Goal: Information Seeking & Learning: Learn about a topic

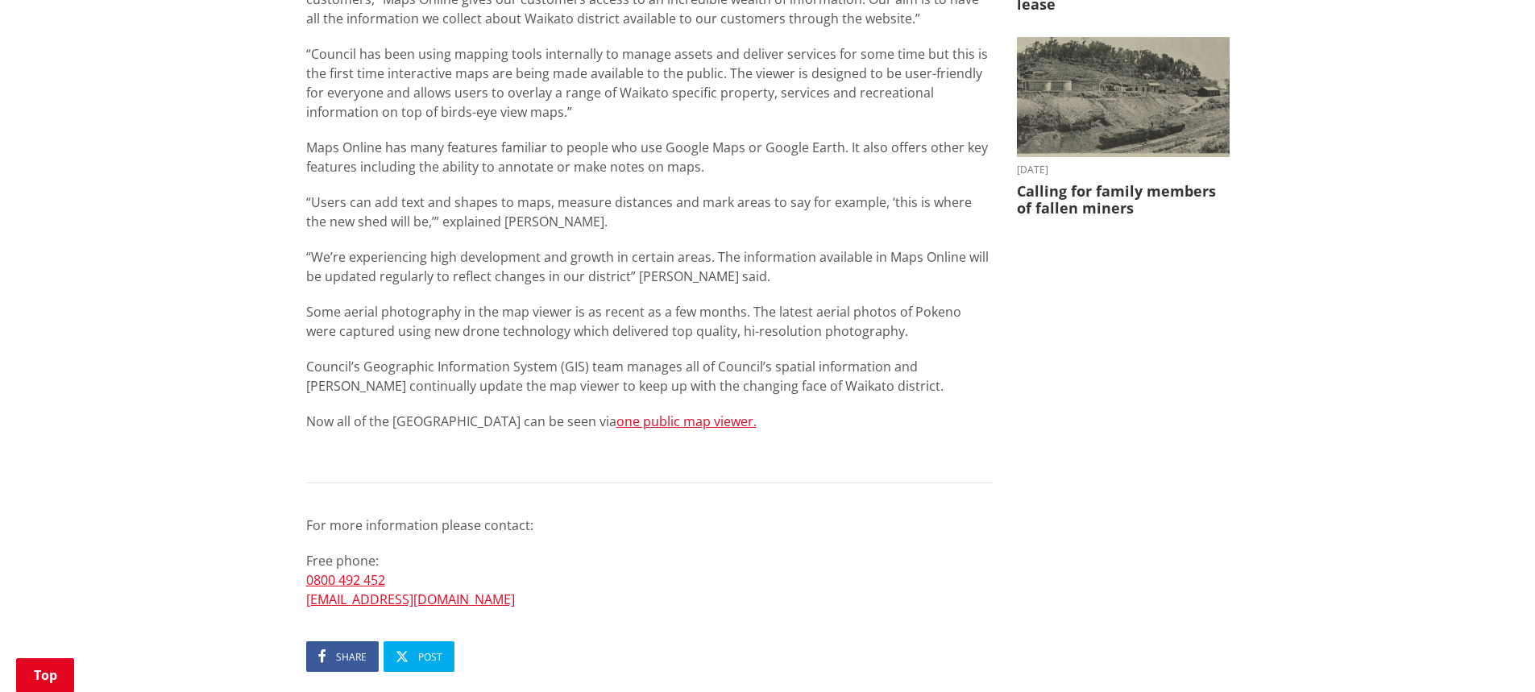
scroll to position [644, 0]
click at [623, 419] on link "one public map viewer." at bounding box center [686, 420] width 140 height 18
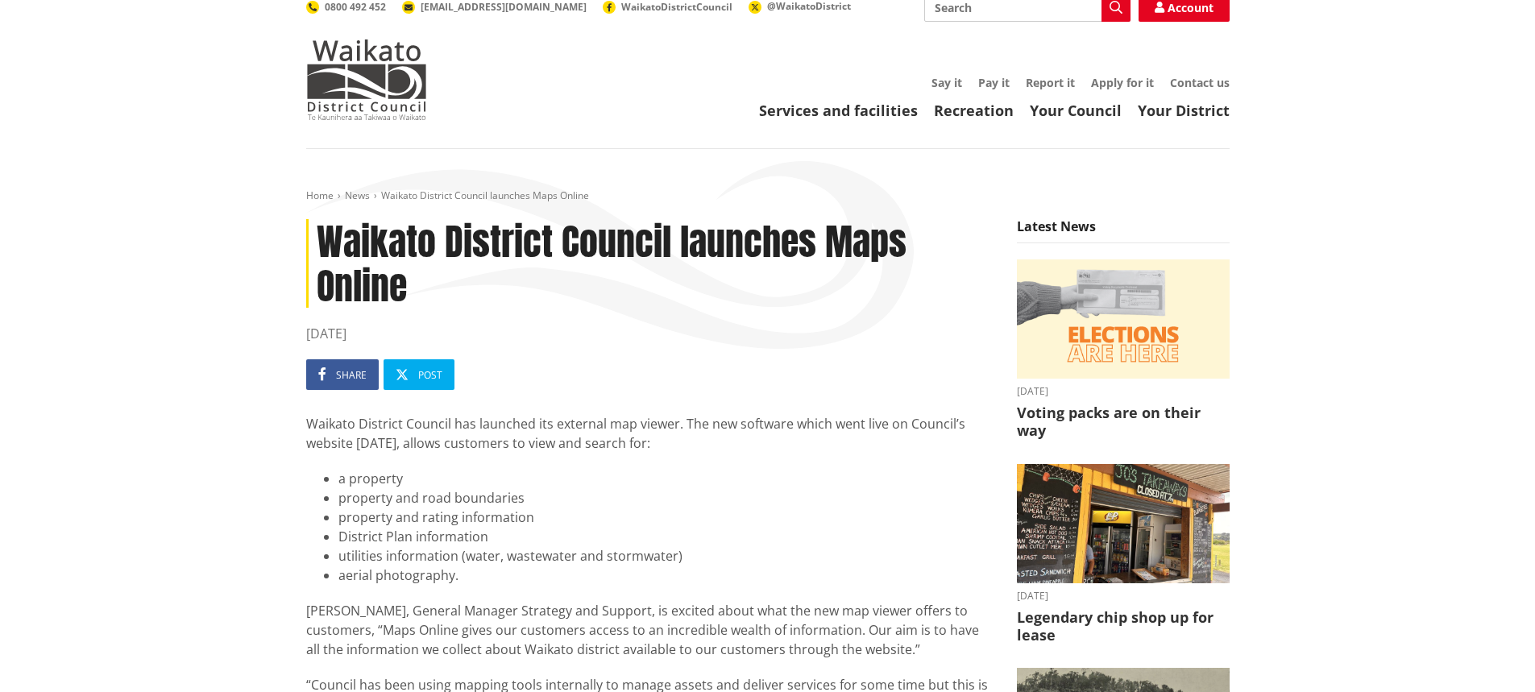
scroll to position [0, 0]
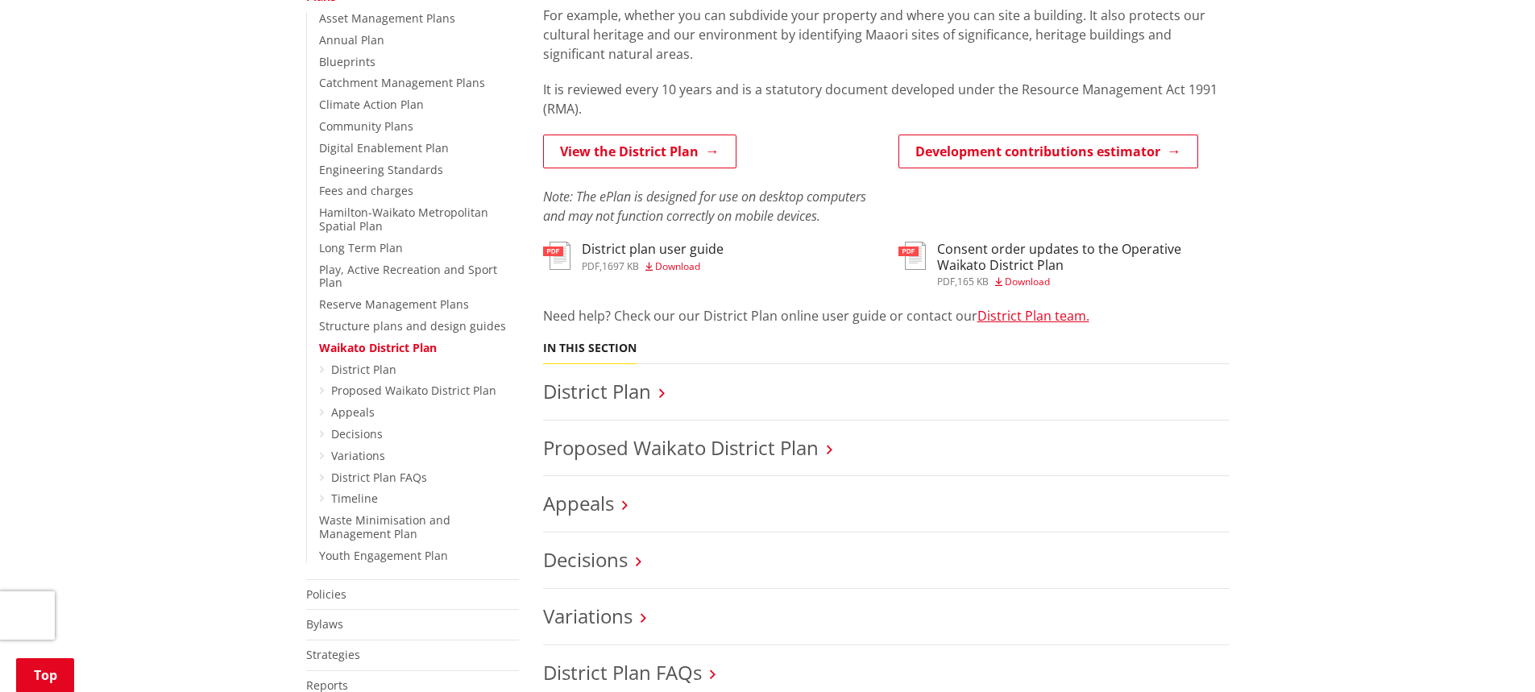
scroll to position [403, 0]
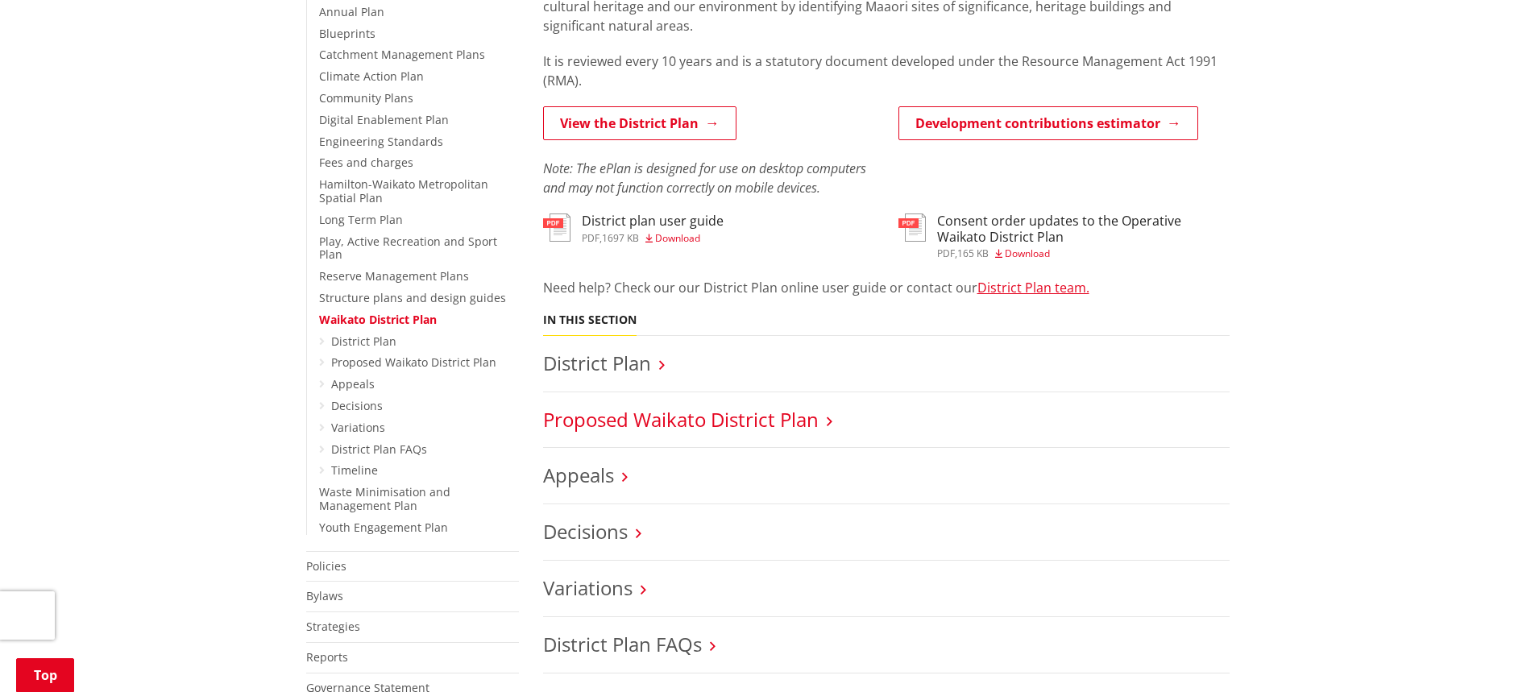
click at [611, 421] on link "Proposed Waikato District Plan" at bounding box center [680, 419] width 275 height 27
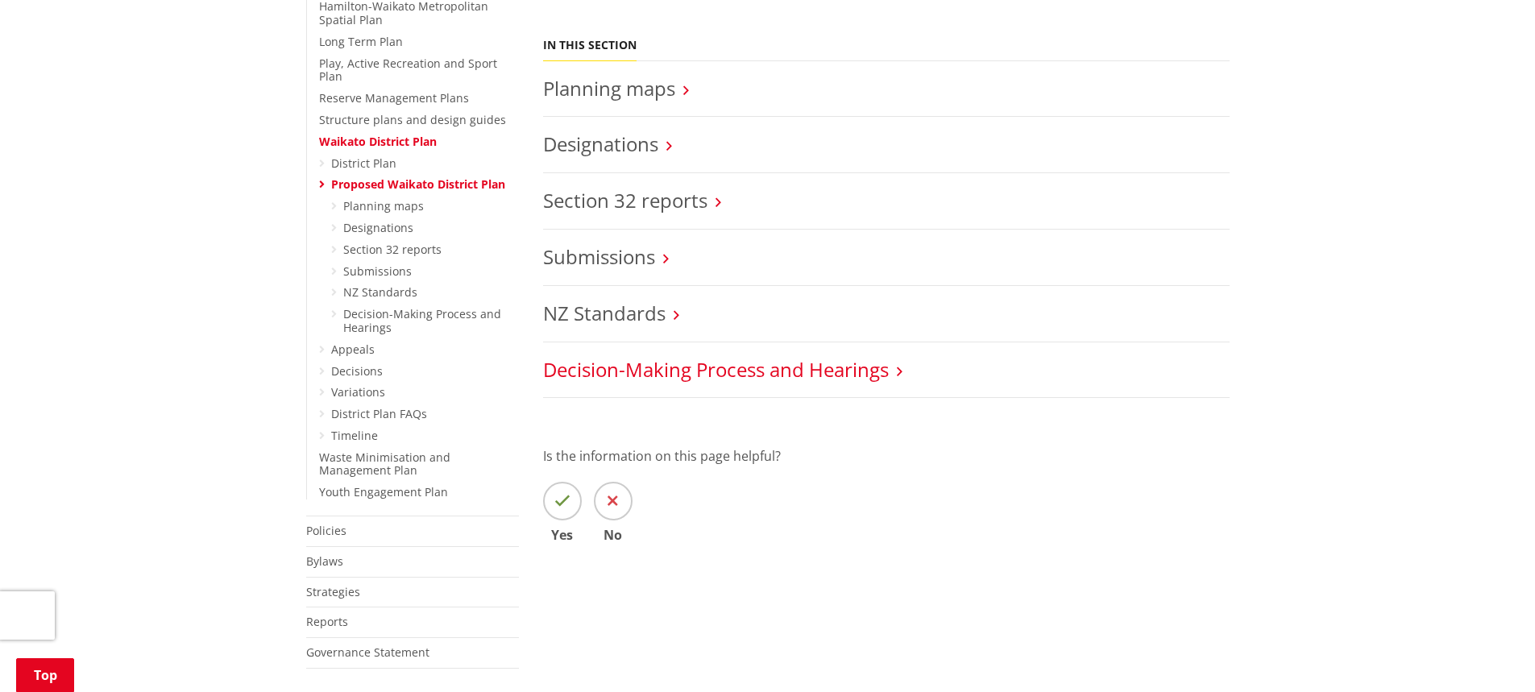
scroll to position [564, 0]
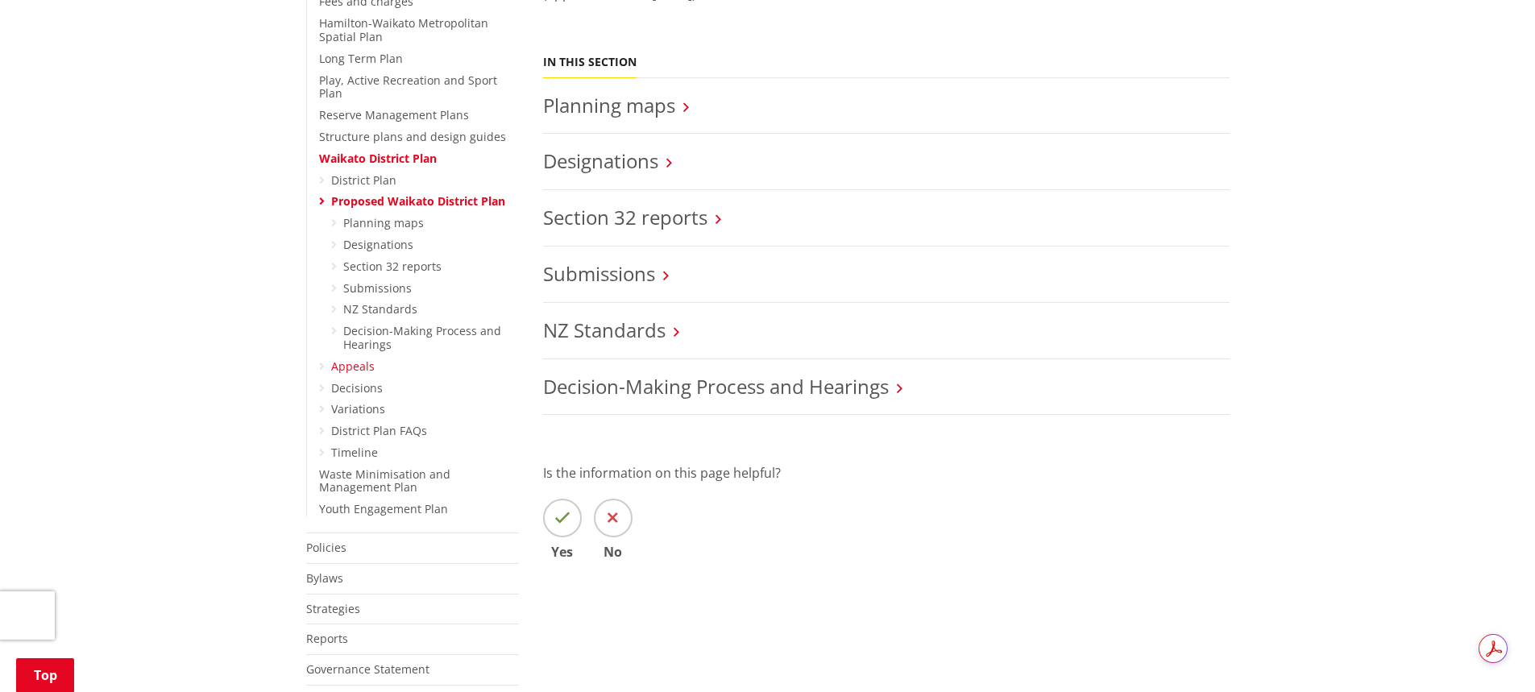
click at [337, 358] on link "Appeals" at bounding box center [352, 365] width 43 height 15
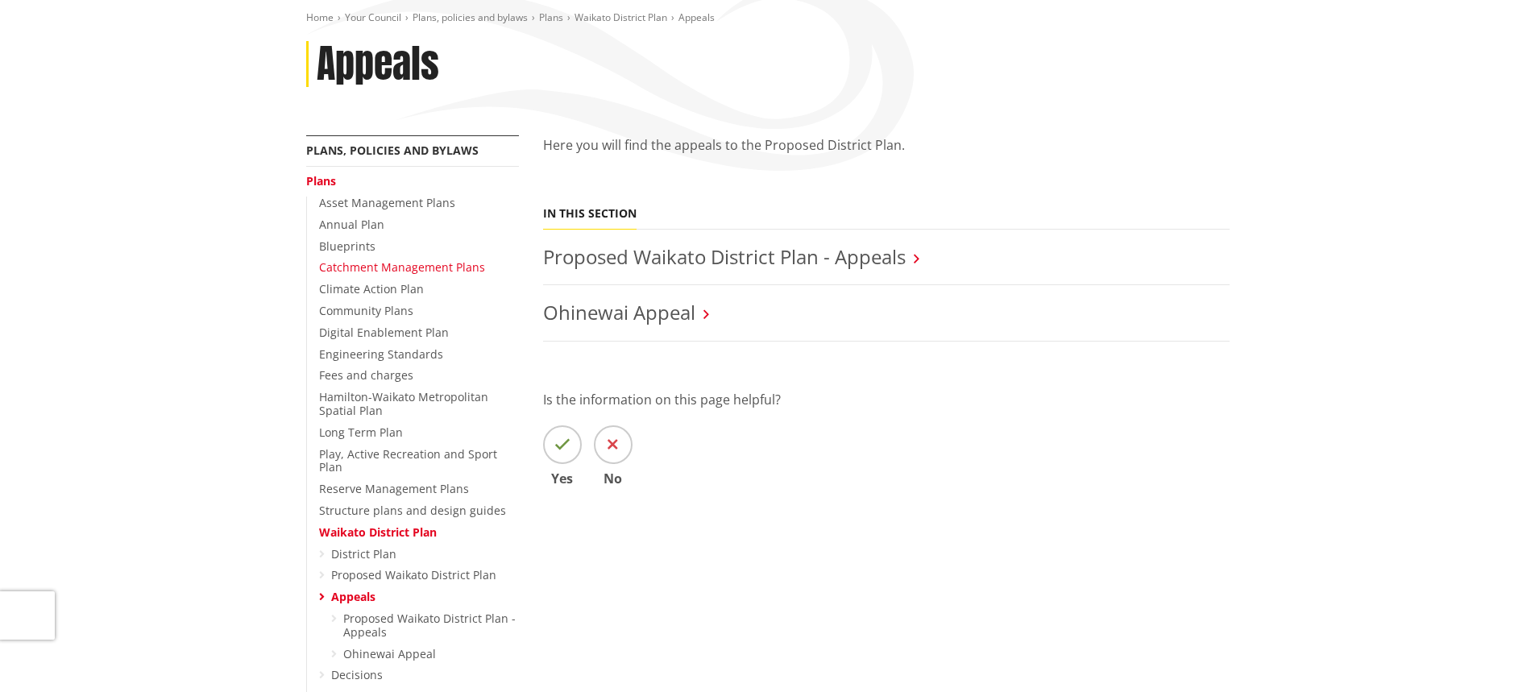
scroll to position [242, 0]
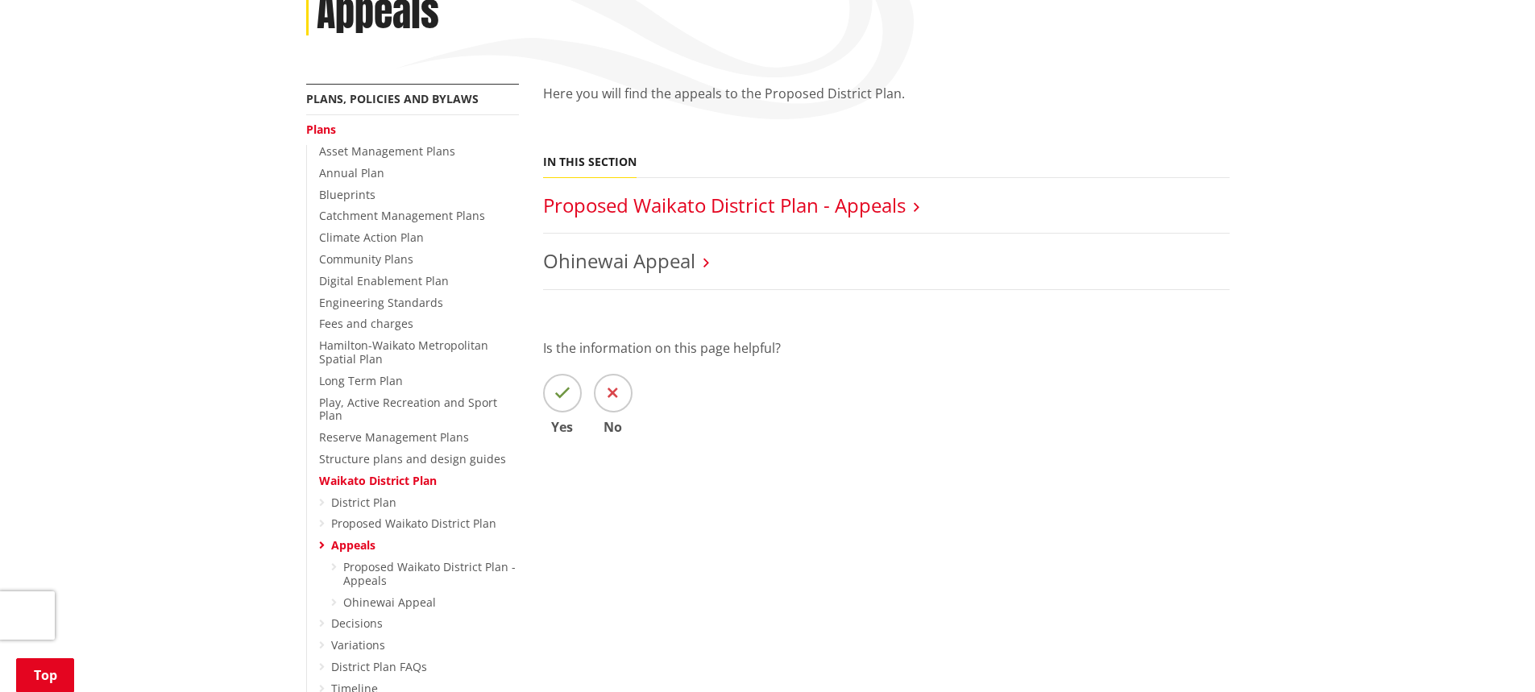
click at [783, 202] on link "Proposed Waikato District Plan - Appeals" at bounding box center [724, 205] width 362 height 27
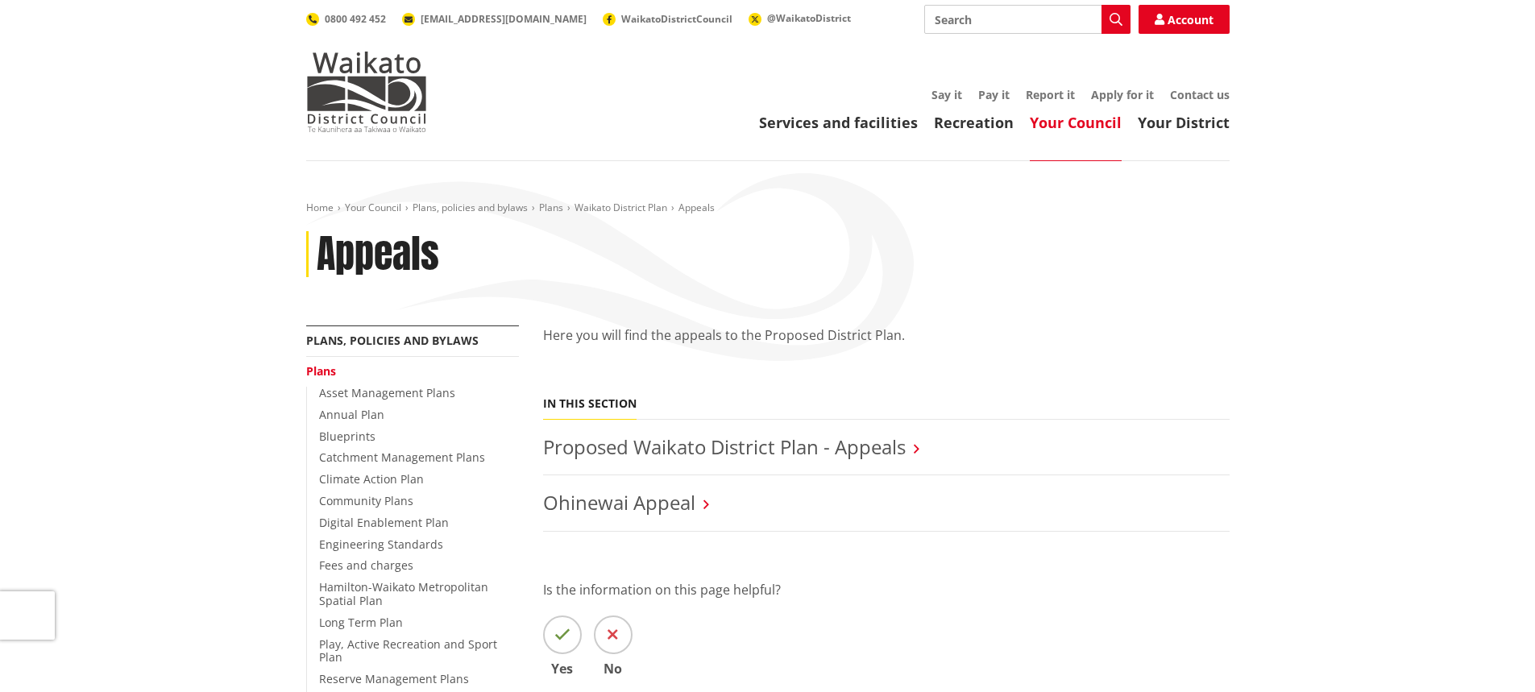
scroll to position [242, 0]
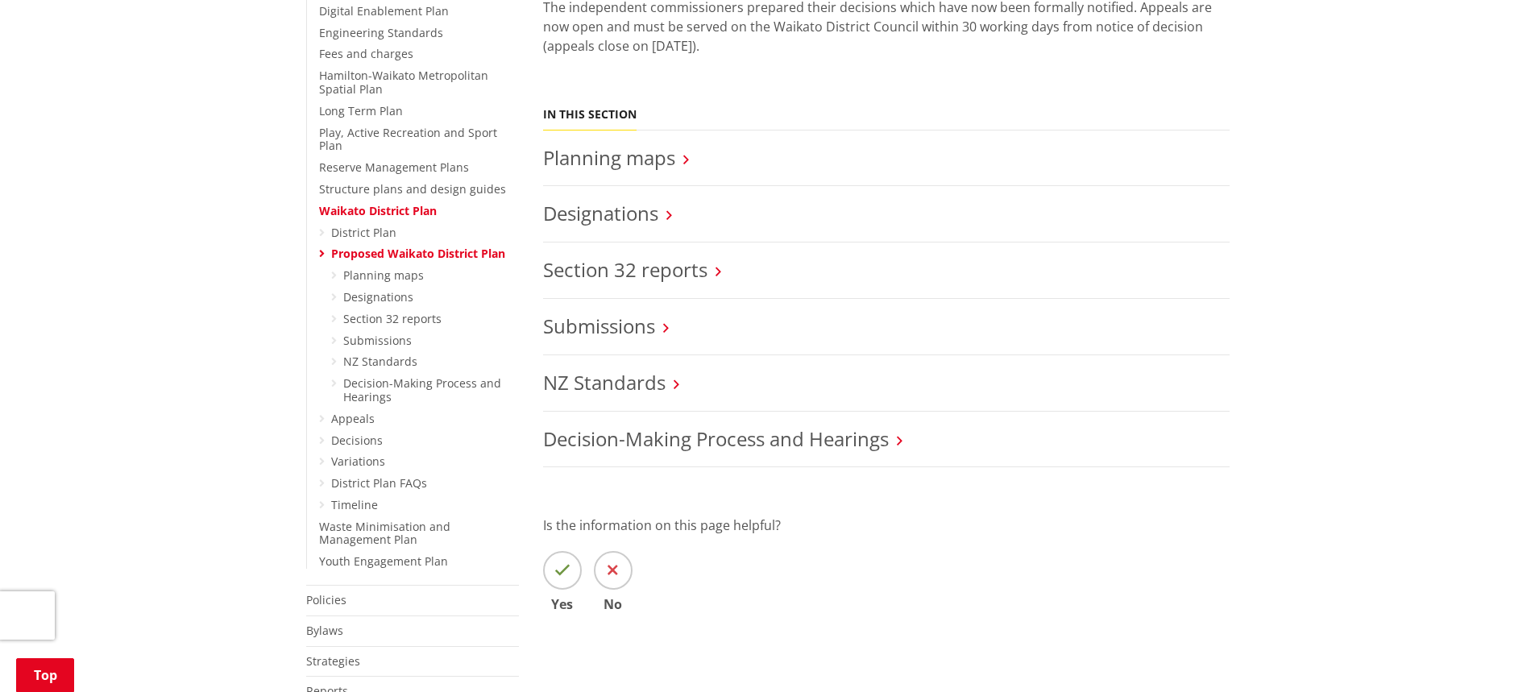
scroll to position [483, 0]
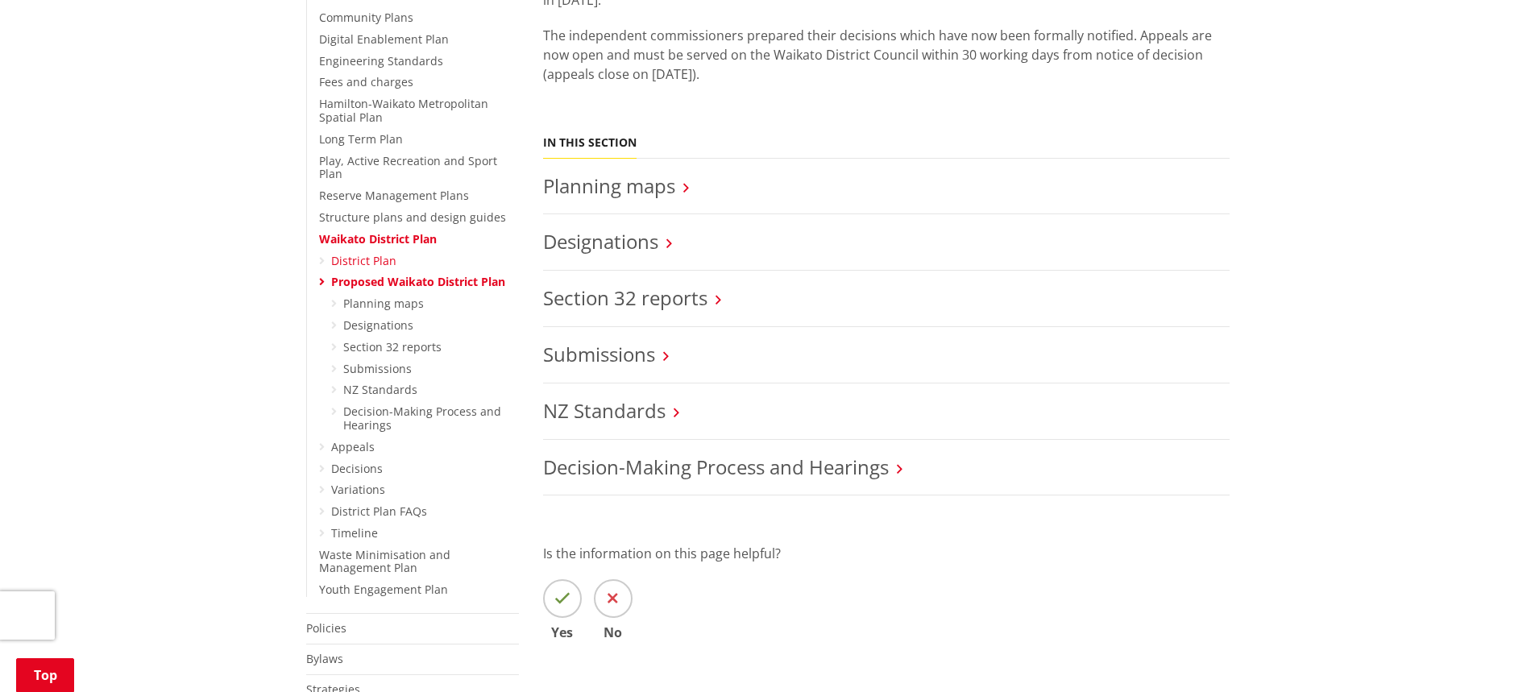
click at [363, 253] on link "District Plan" at bounding box center [363, 260] width 65 height 15
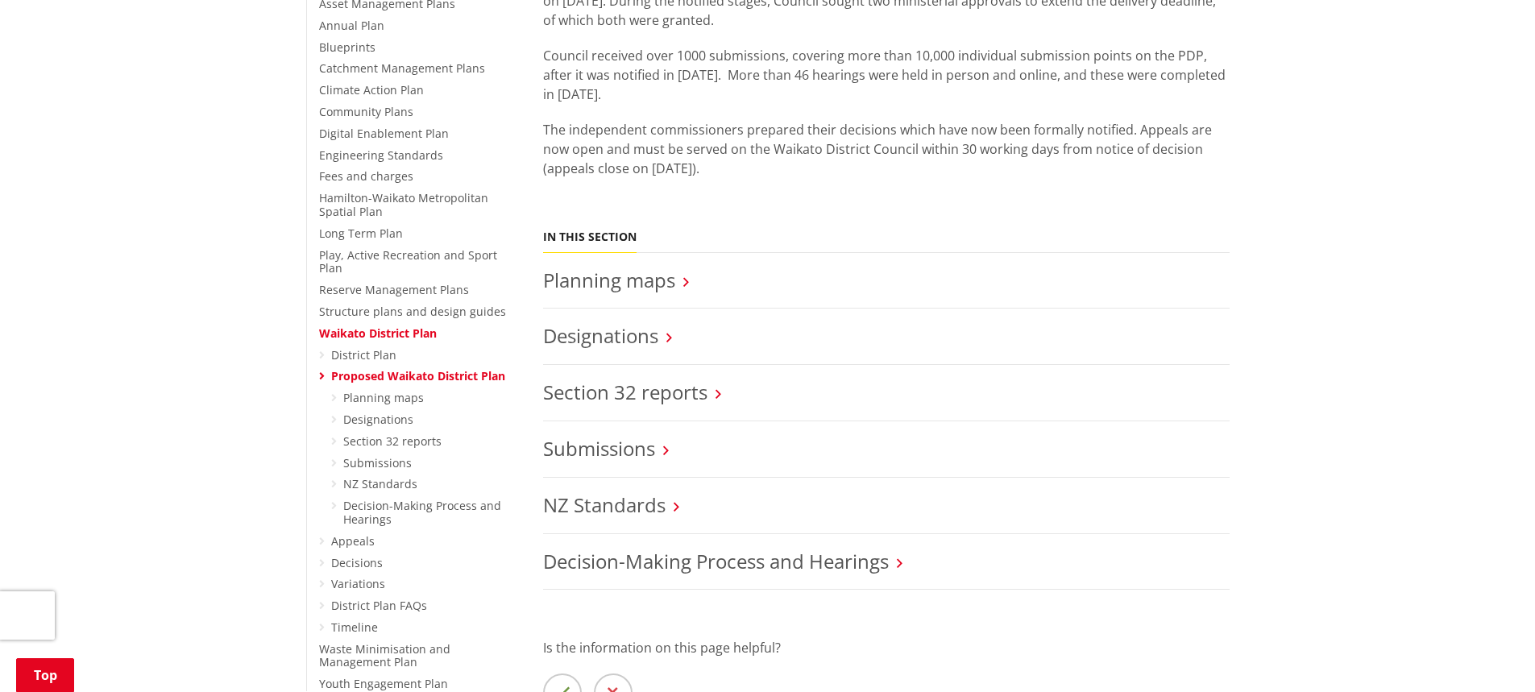
scroll to position [403, 0]
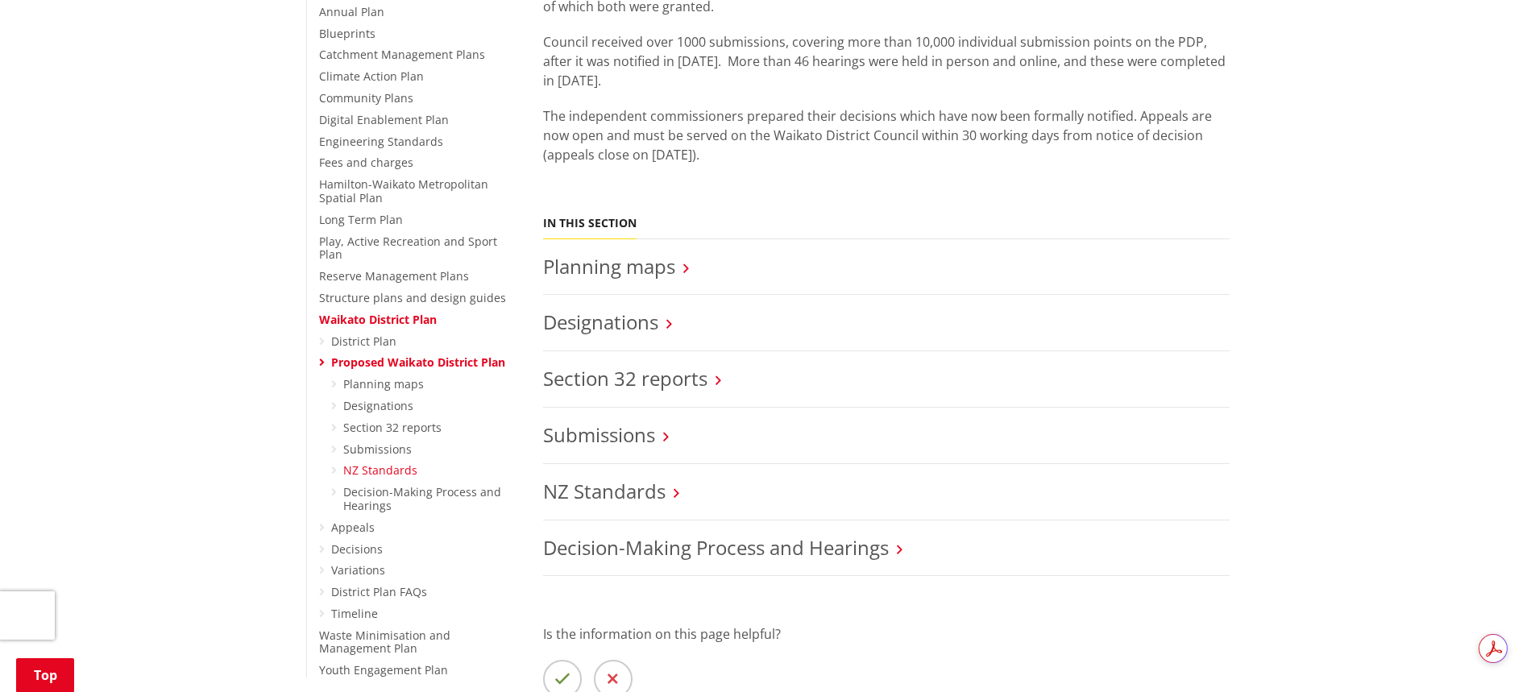
click at [368, 462] on link "NZ Standards" at bounding box center [380, 469] width 74 height 15
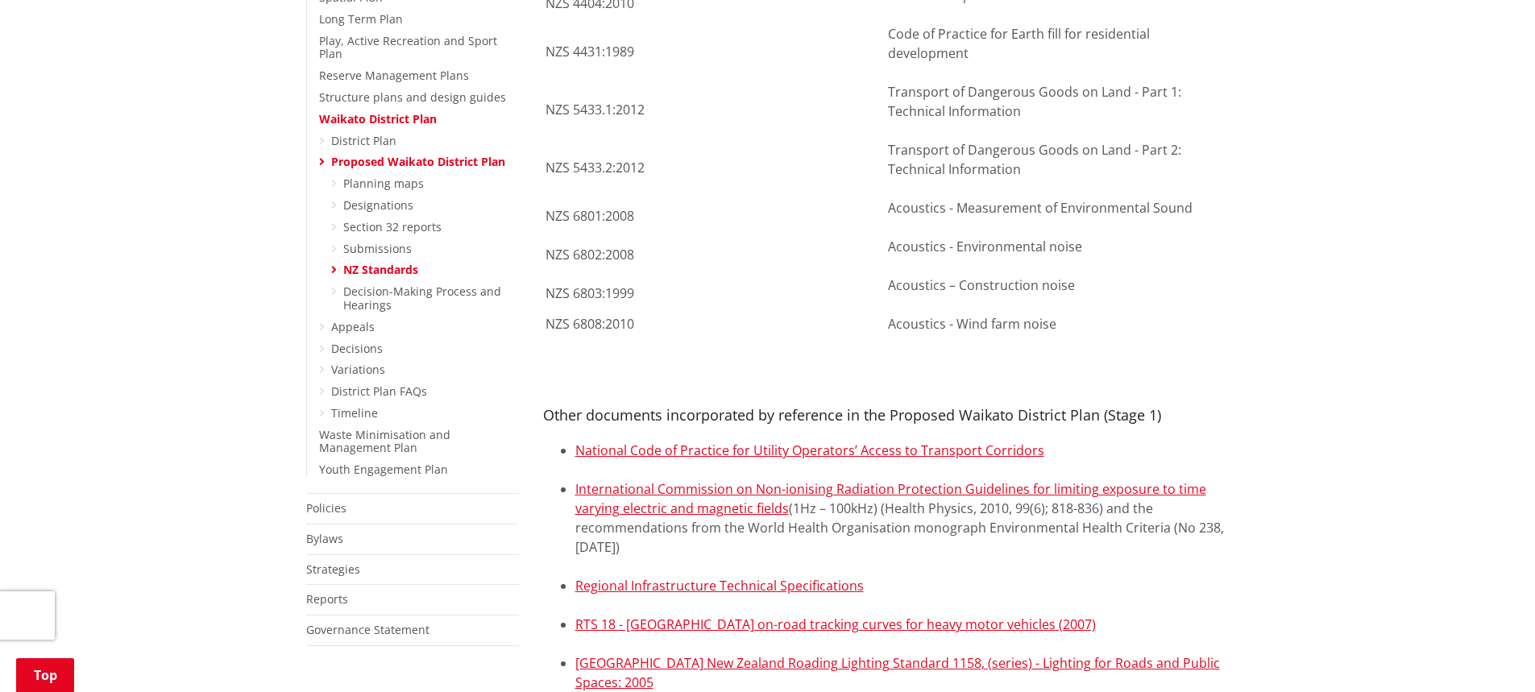
scroll to position [644, 0]
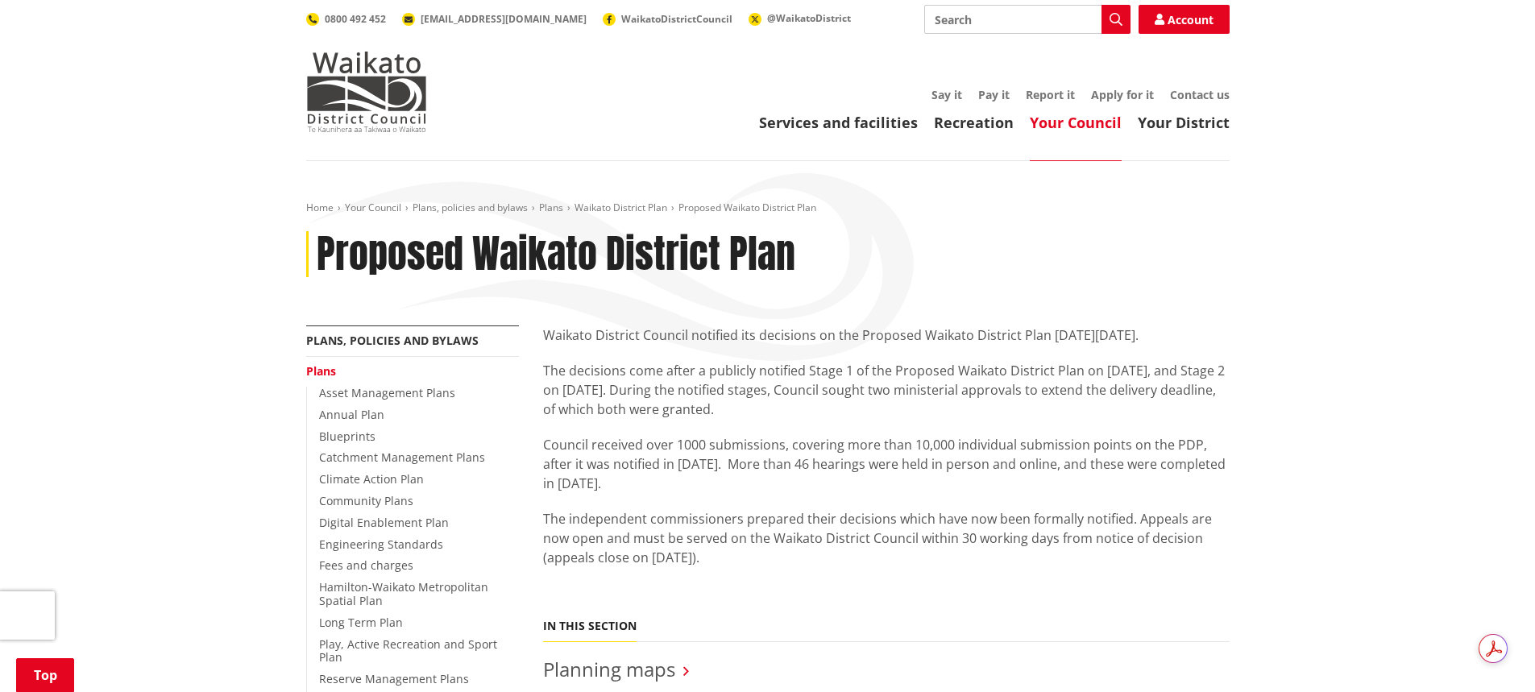
scroll to position [403, 0]
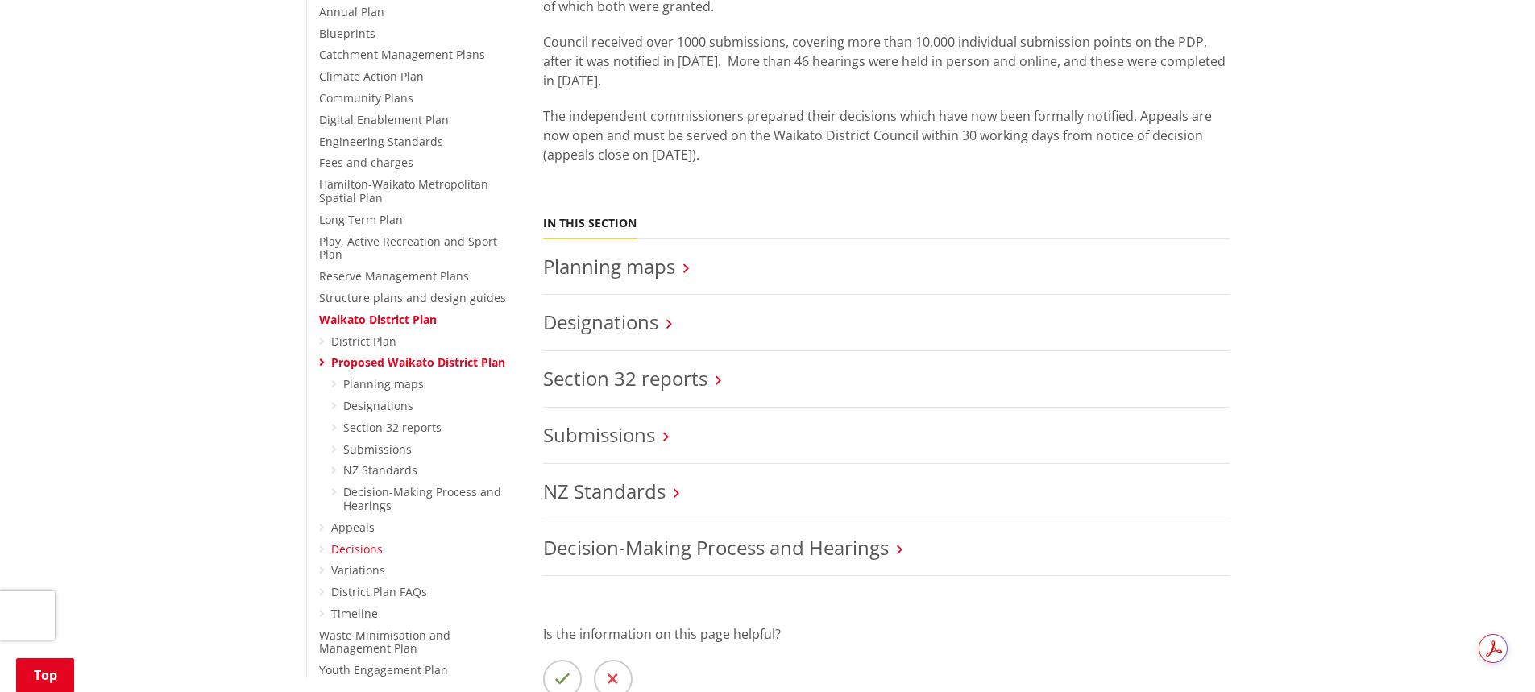
click at [342, 541] on link "Decisions" at bounding box center [357, 548] width 52 height 15
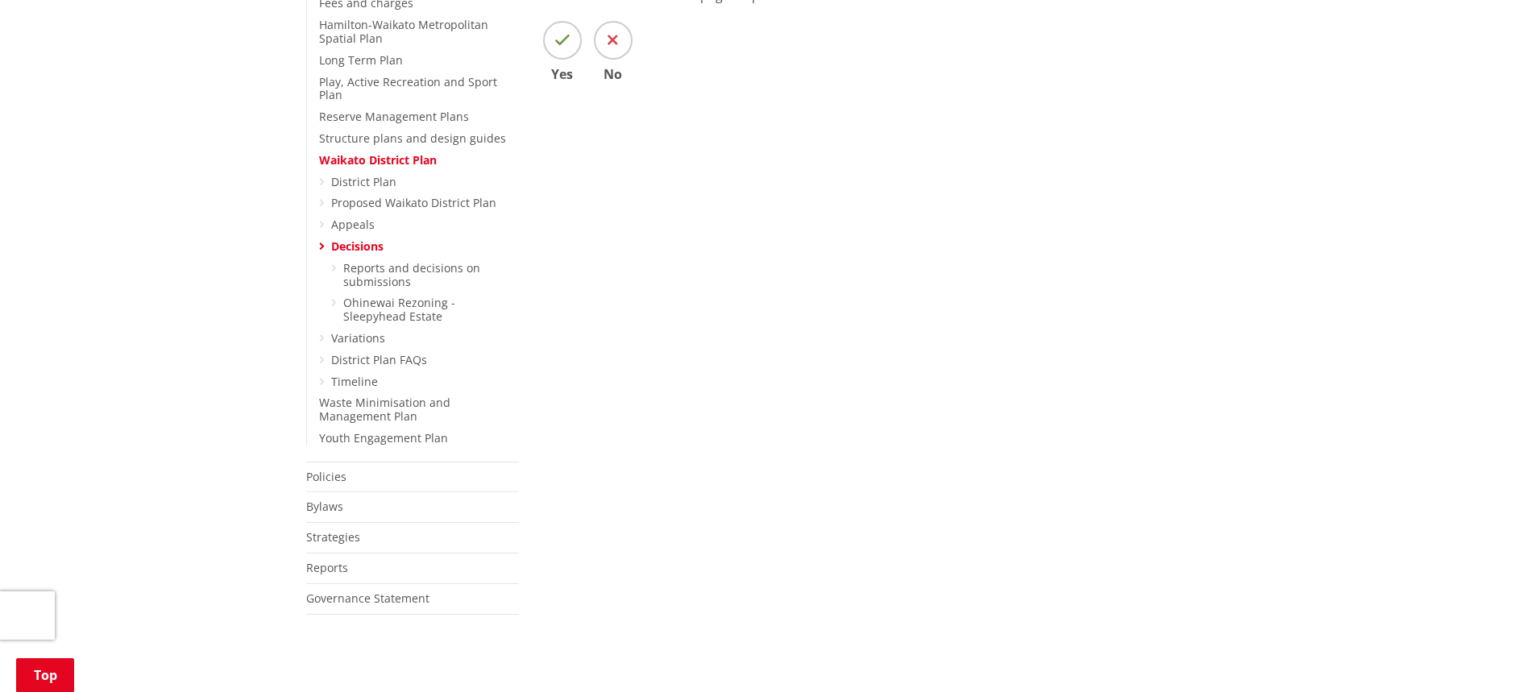
scroll to position [564, 0]
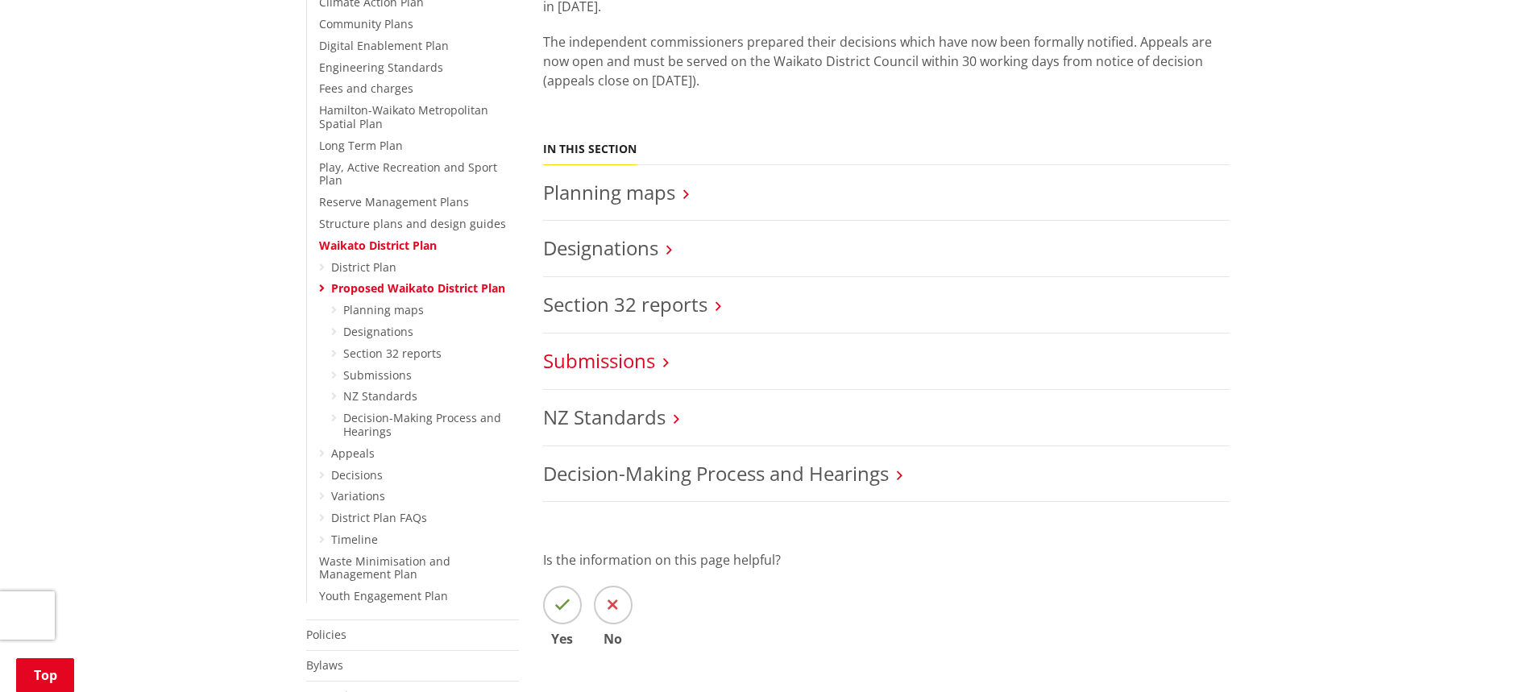
scroll to position [483, 0]
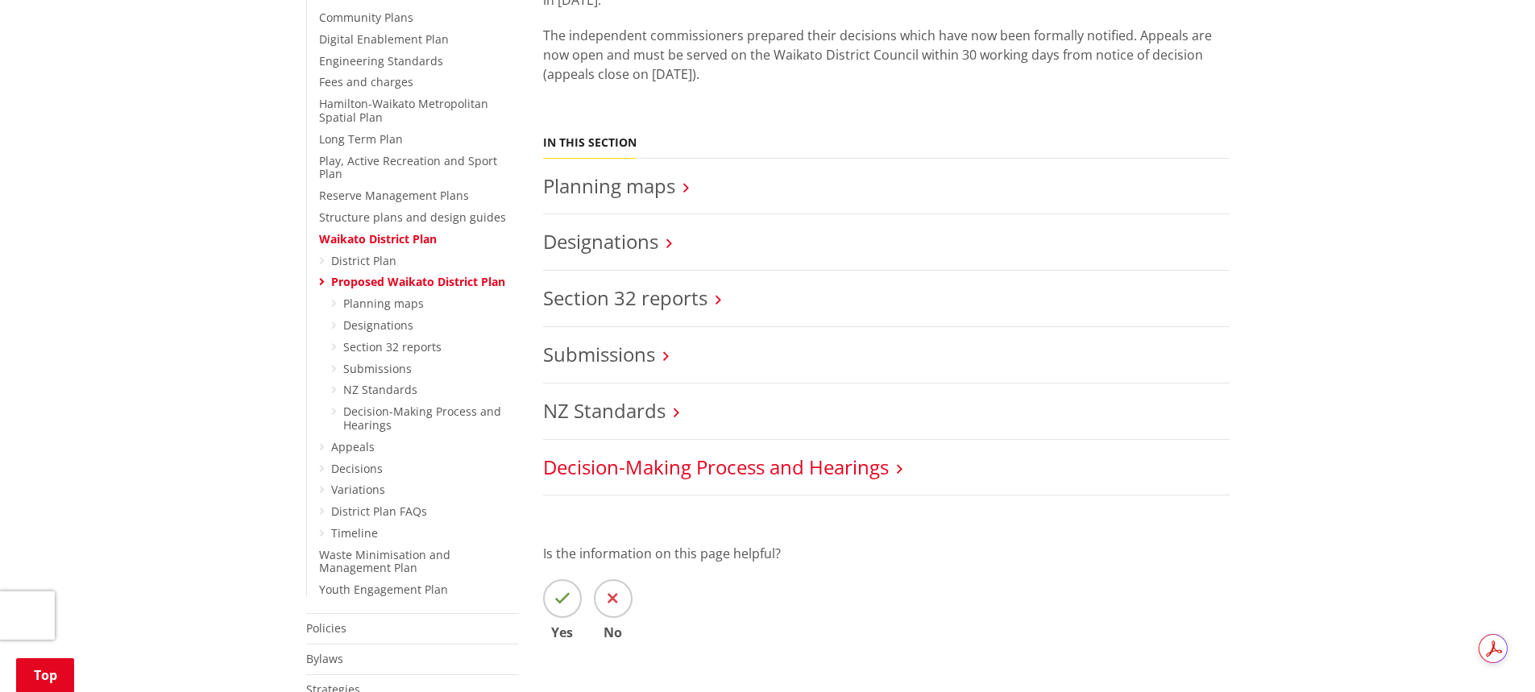
click at [689, 466] on link "Decision-Making Process and Hearings" at bounding box center [716, 467] width 346 height 27
click at [705, 468] on link "Decision-Making Process and Hearings" at bounding box center [716, 467] width 346 height 27
click at [814, 467] on link "Decision-Making Process and Hearings" at bounding box center [716, 467] width 346 height 27
click at [643, 188] on link "Planning maps" at bounding box center [609, 185] width 132 height 27
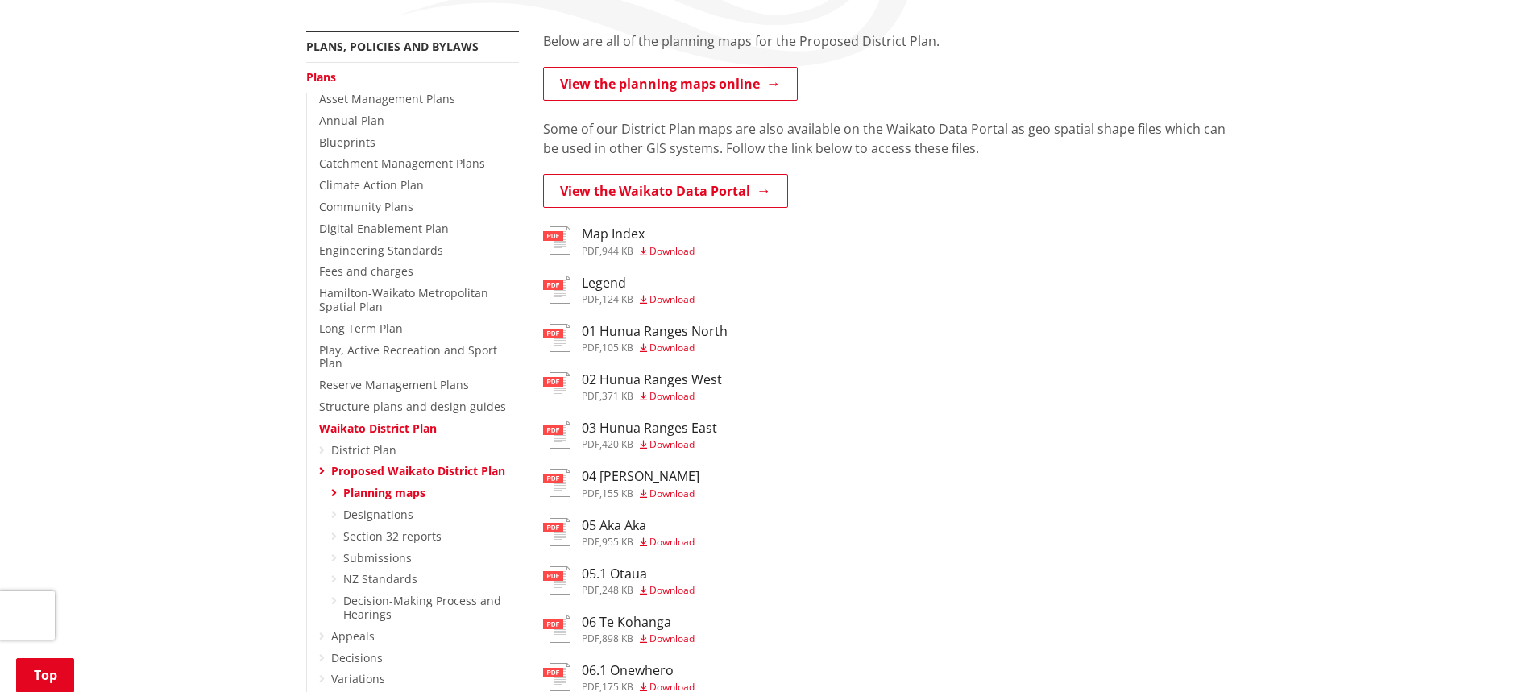
scroll to position [322, 0]
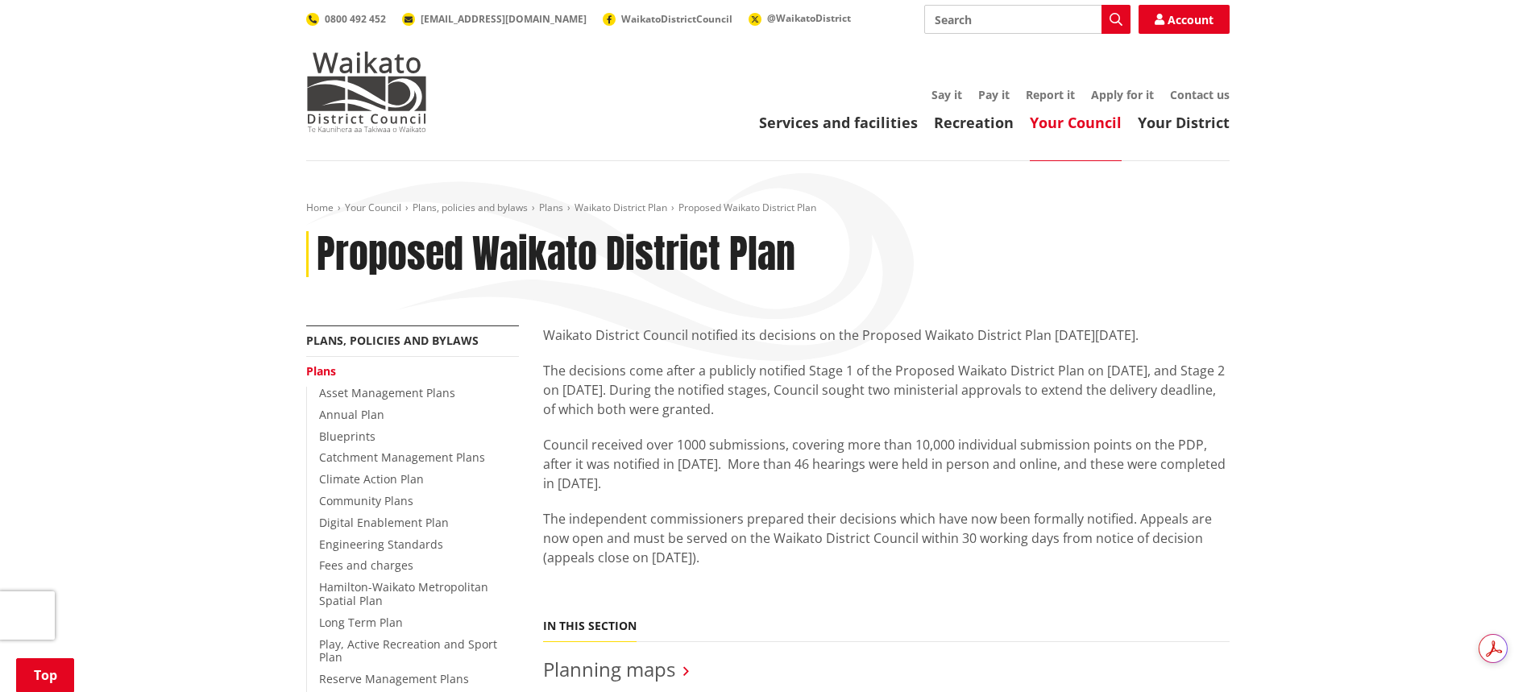
scroll to position [483, 0]
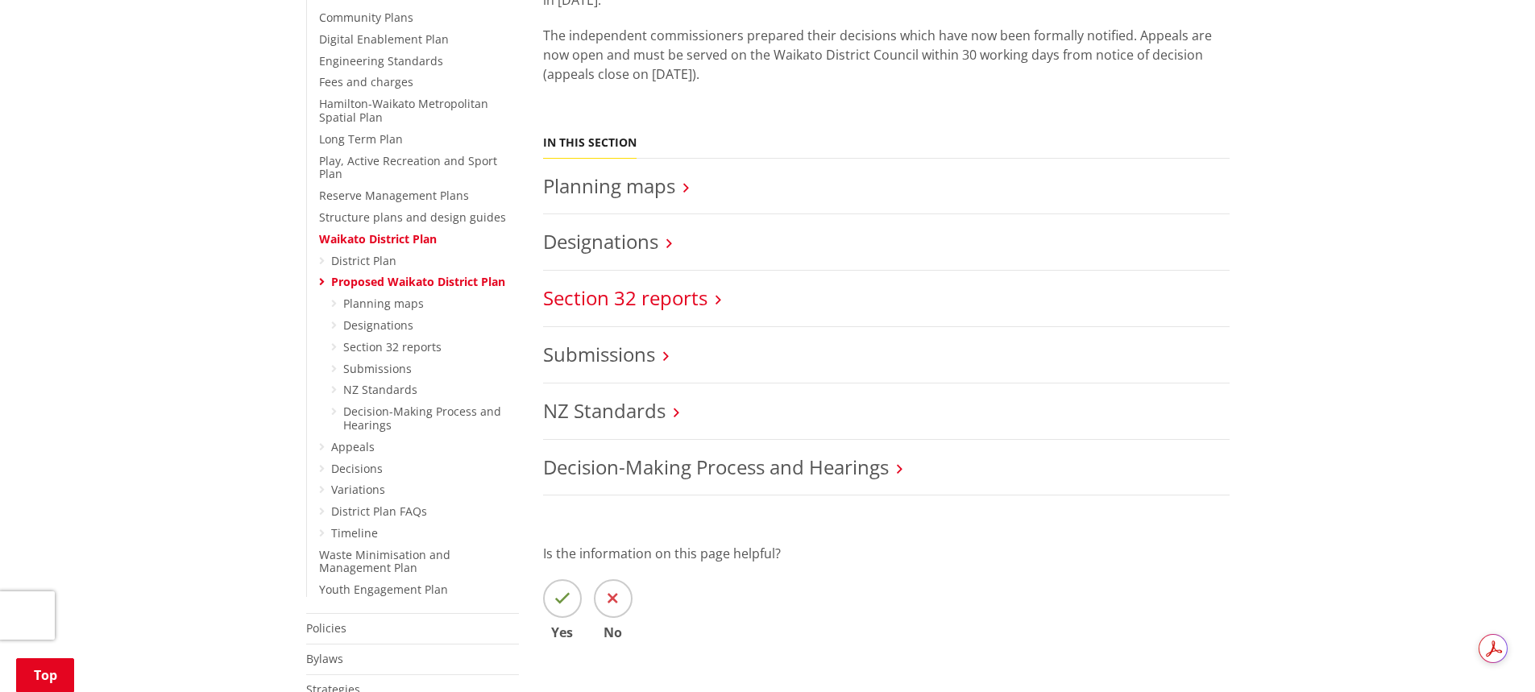
click at [570, 298] on link "Section 32 reports" at bounding box center [625, 297] width 164 height 27
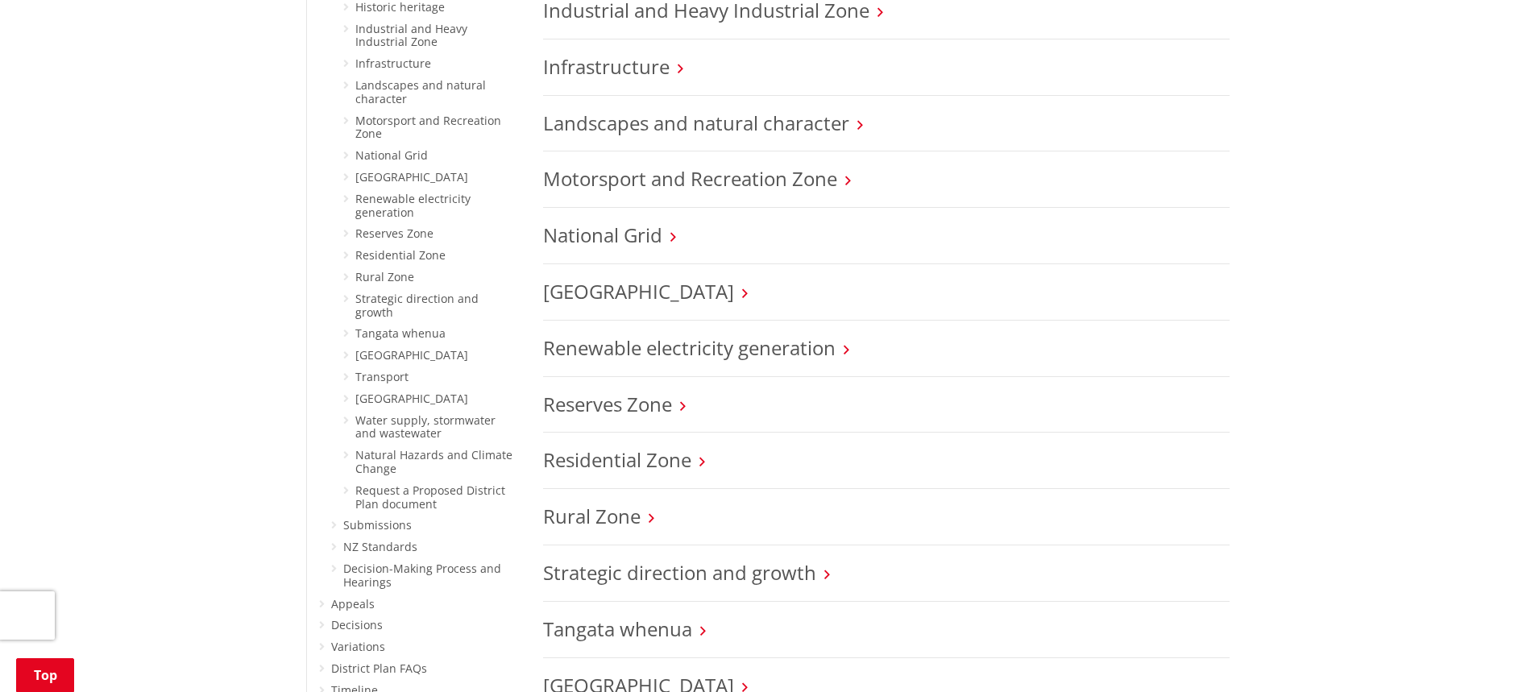
scroll to position [1047, 0]
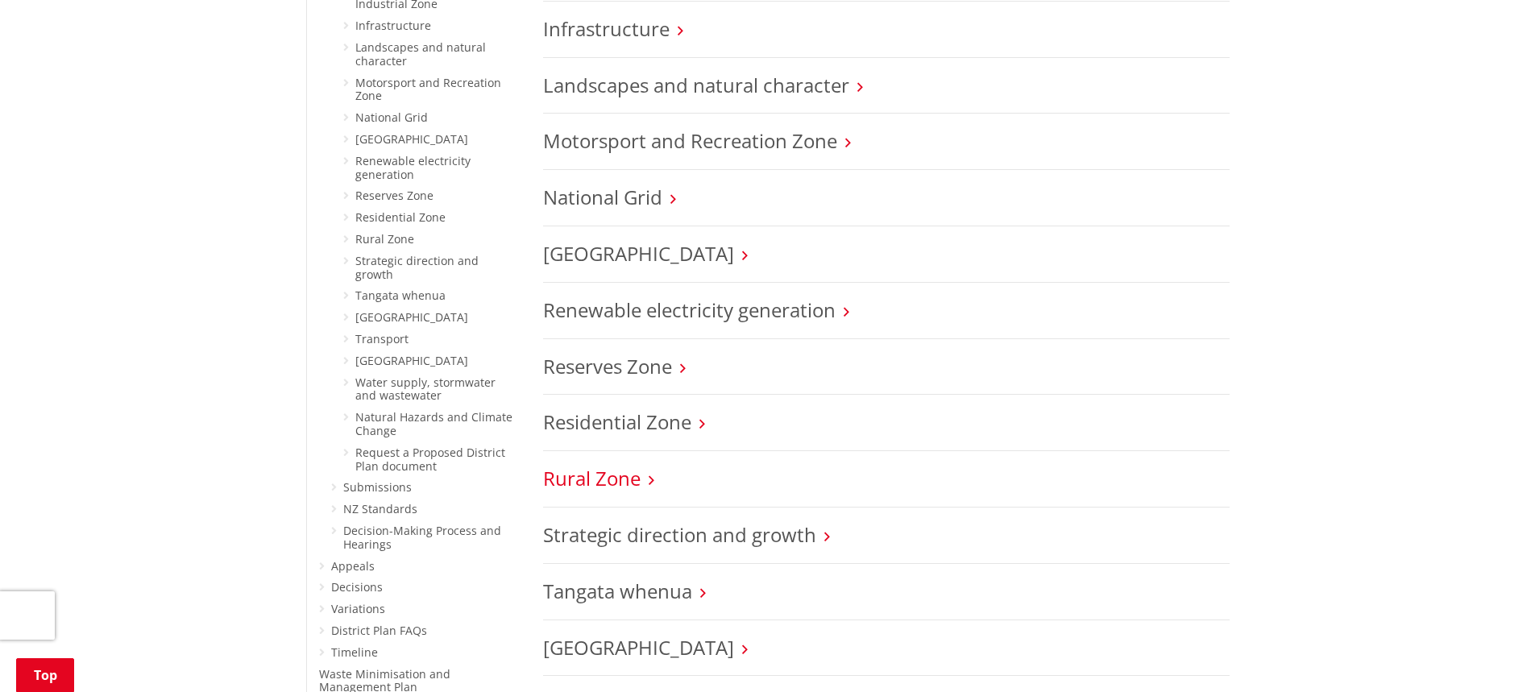
click at [621, 483] on link "Rural Zone" at bounding box center [591, 478] width 97 height 27
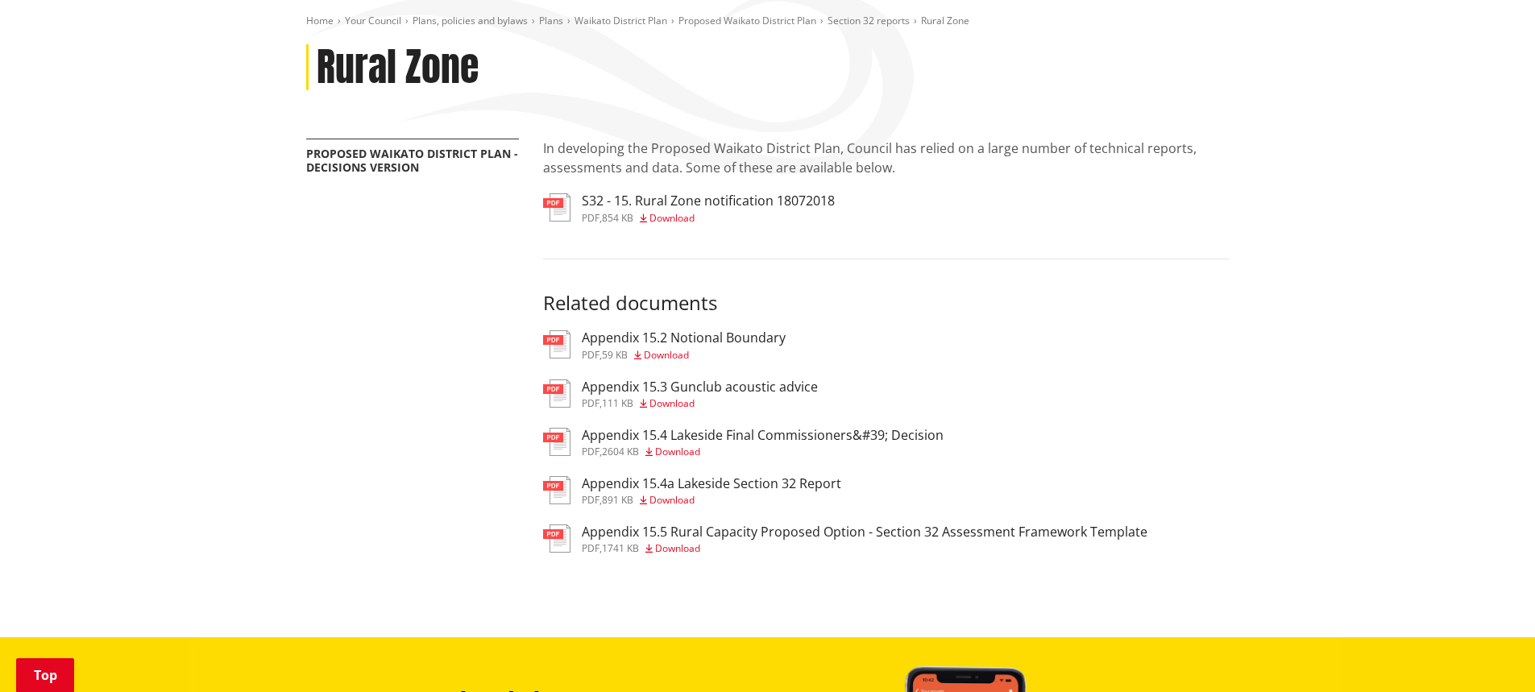
scroll to position [242, 0]
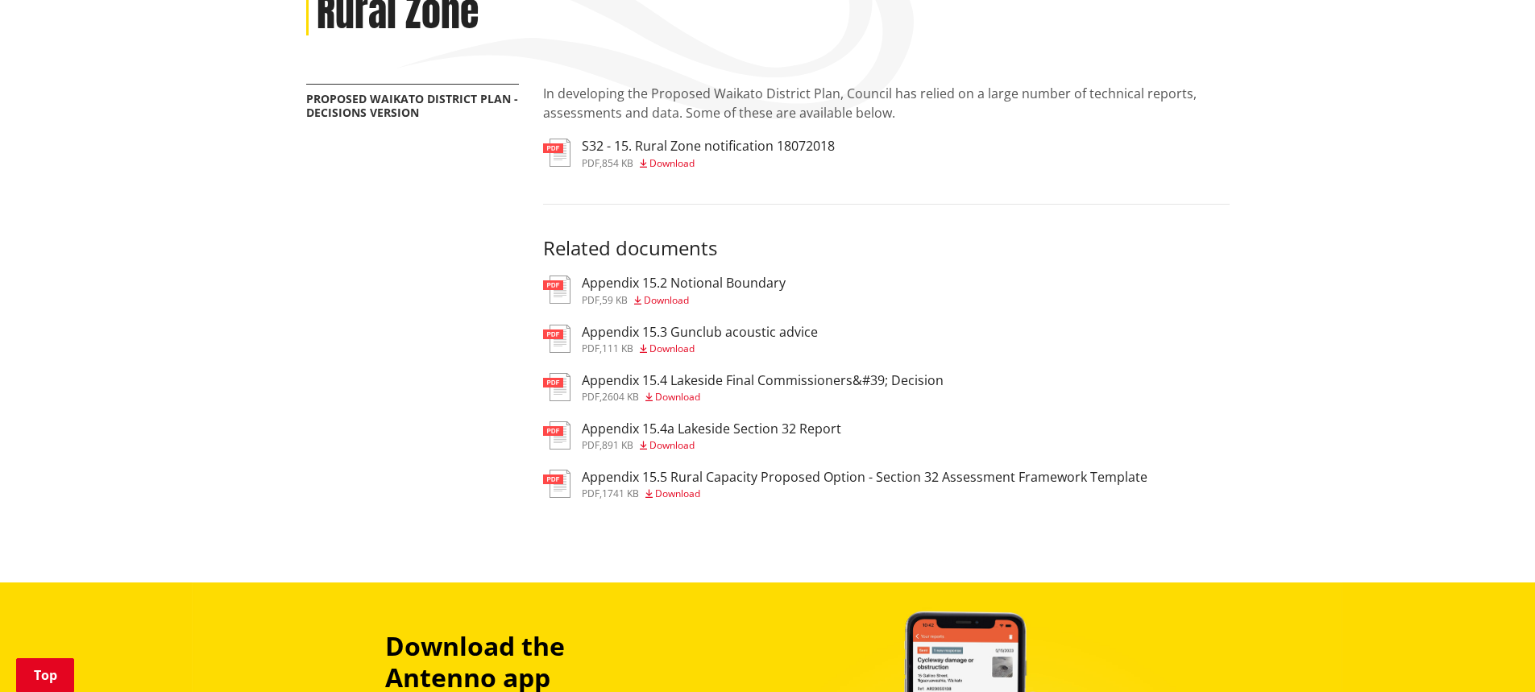
click at [608, 332] on h3 "Appendix 15.3 Gunclub acoustic advice" at bounding box center [700, 332] width 236 height 15
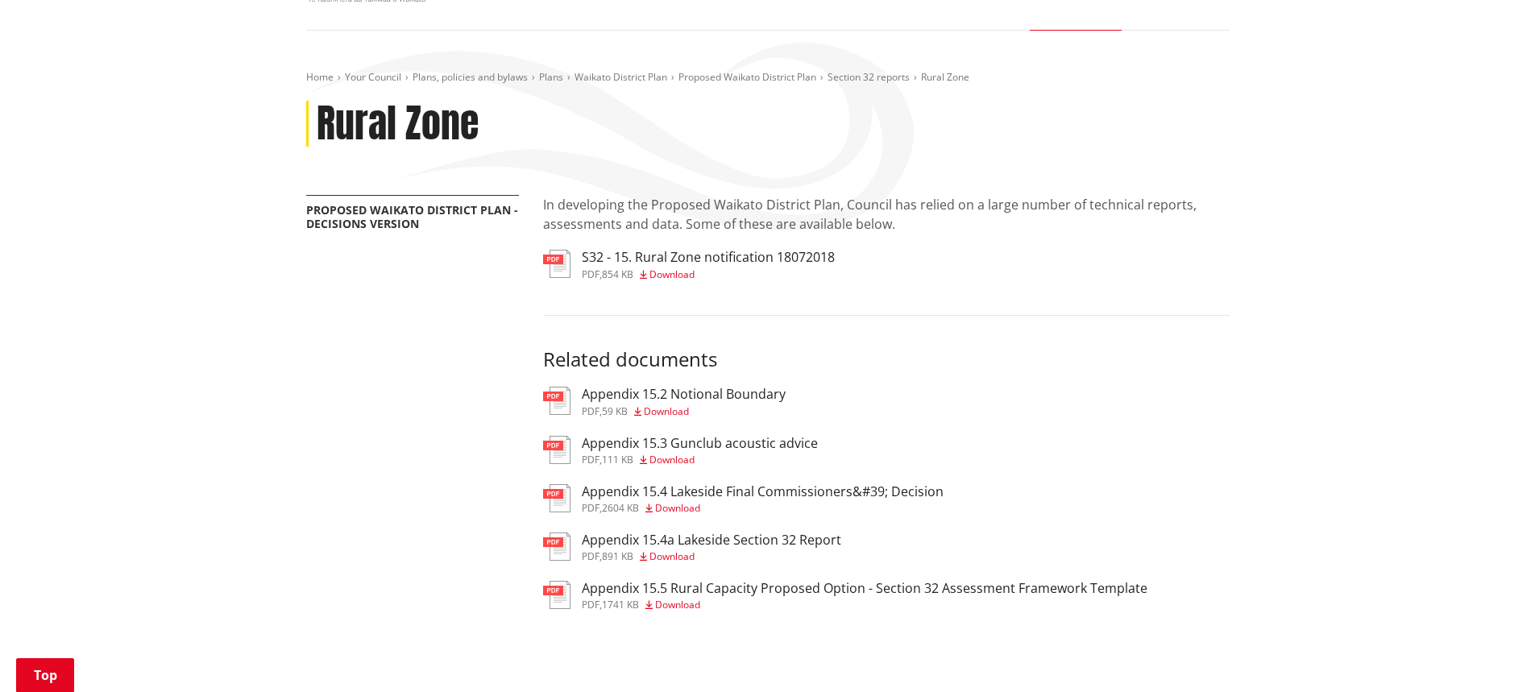
scroll to position [81, 0]
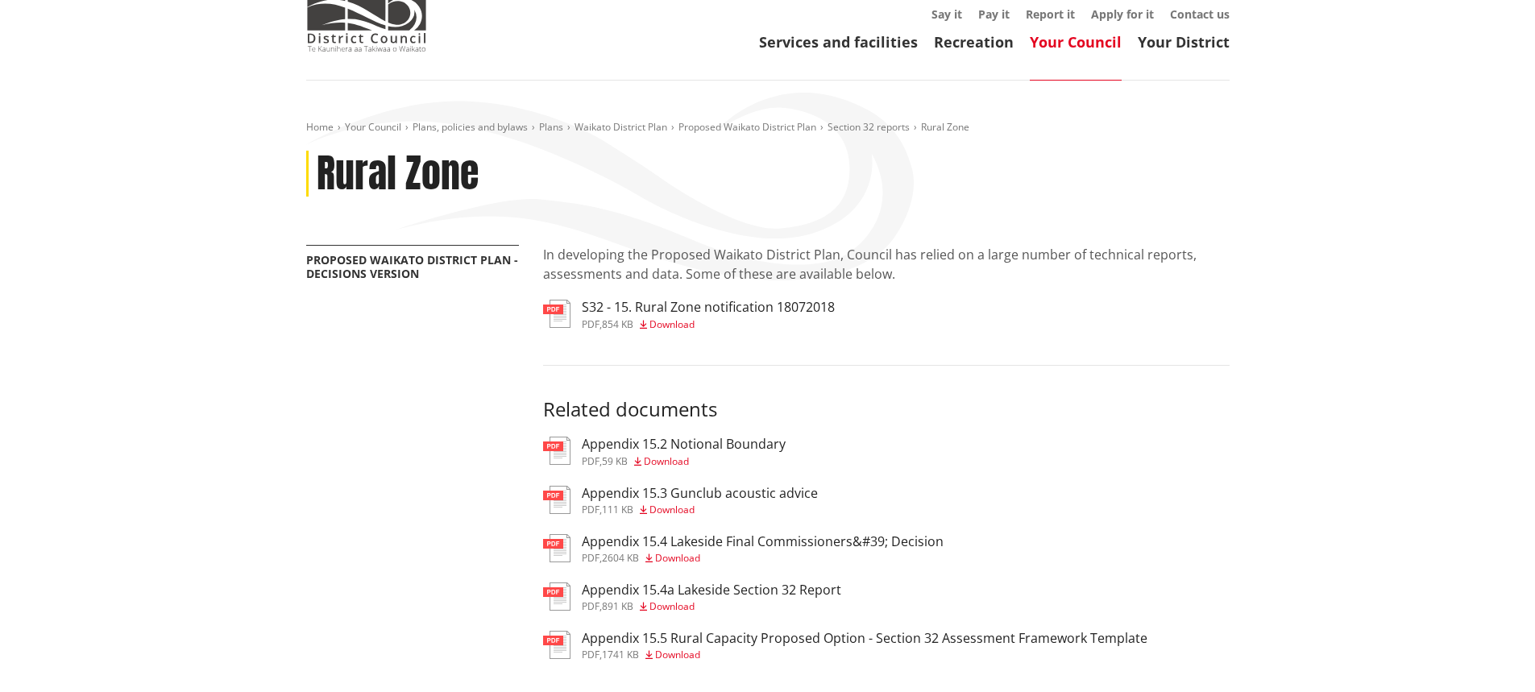
click at [617, 306] on h3 "S32 - 15. Rural Zone notification 18072018" at bounding box center [708, 307] width 253 height 15
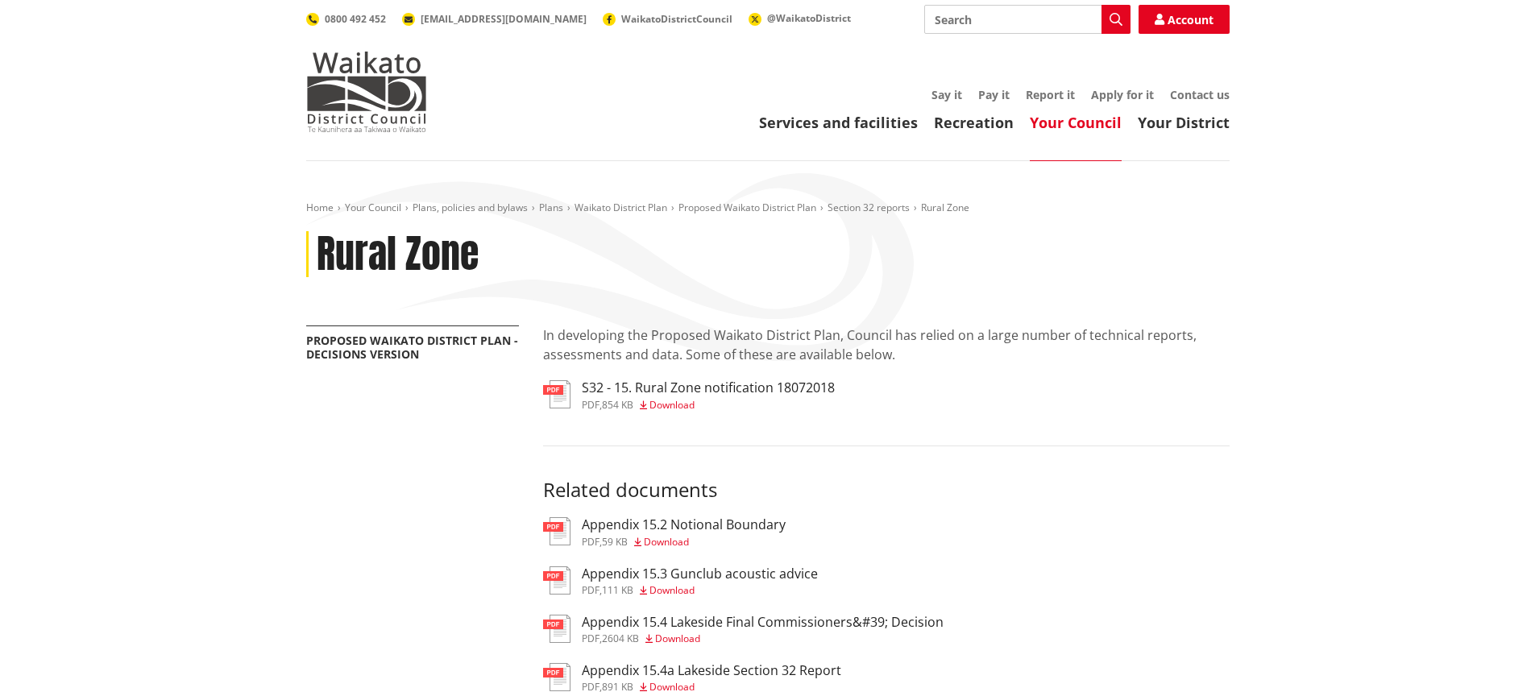
scroll to position [81, 0]
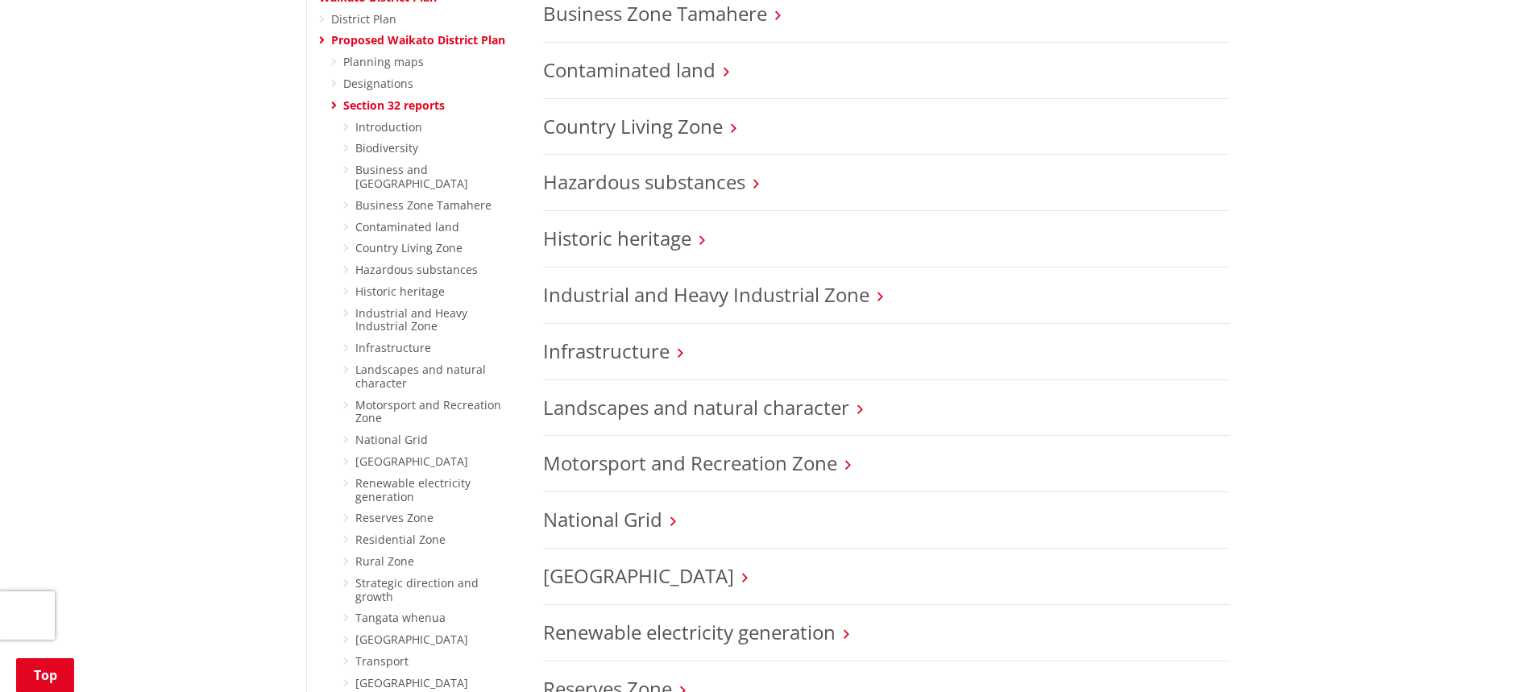
scroll to position [644, 0]
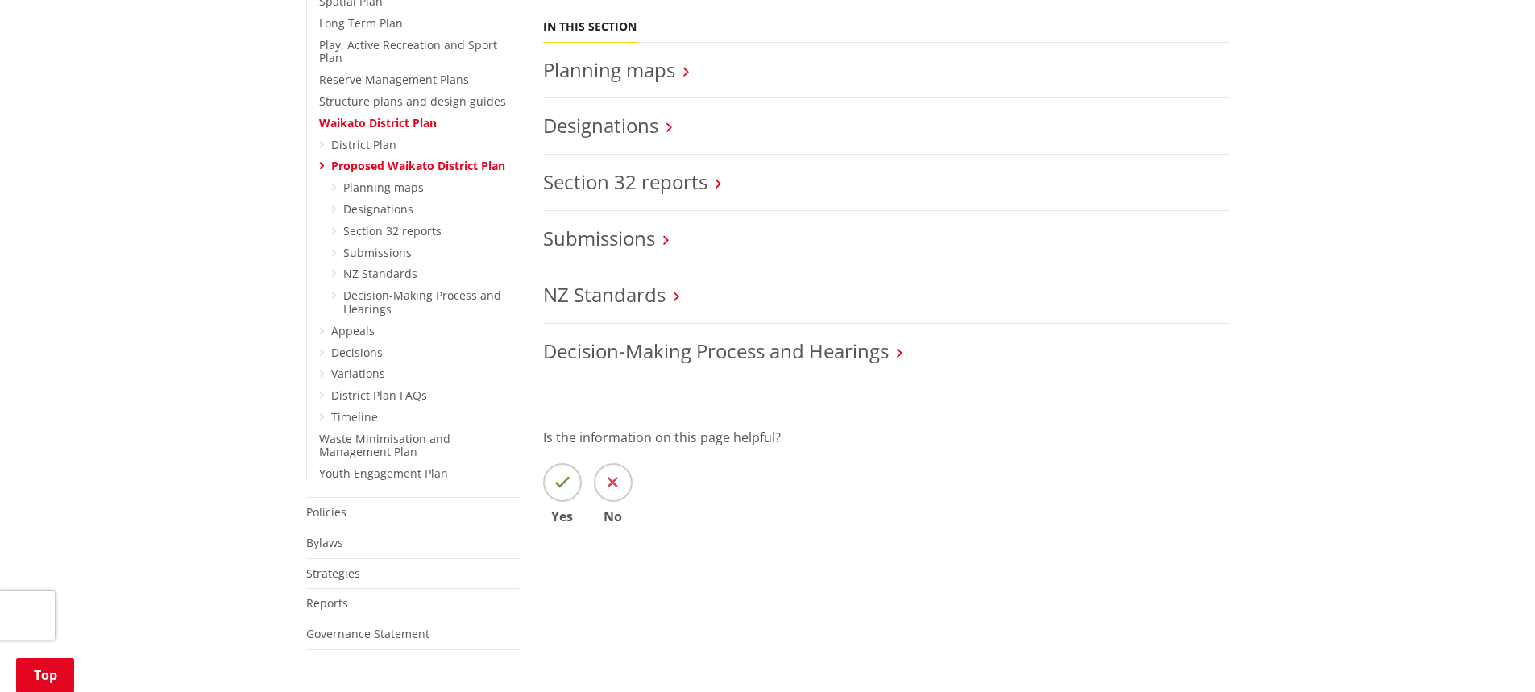
scroll to position [564, 0]
